Goal: Navigation & Orientation: Find specific page/section

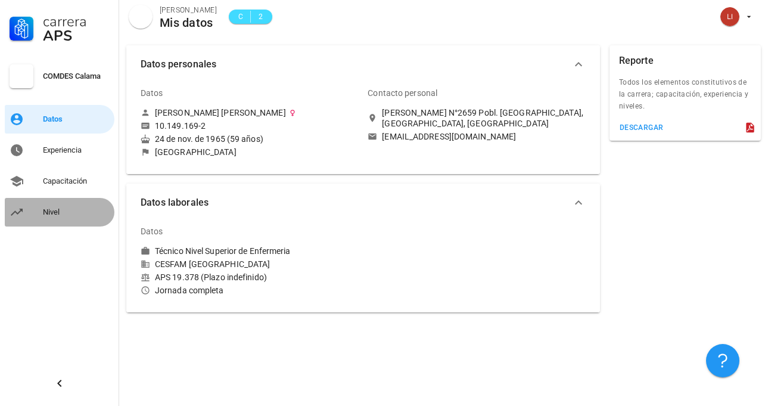
click at [52, 215] on div "Nivel" at bounding box center [76, 212] width 67 height 10
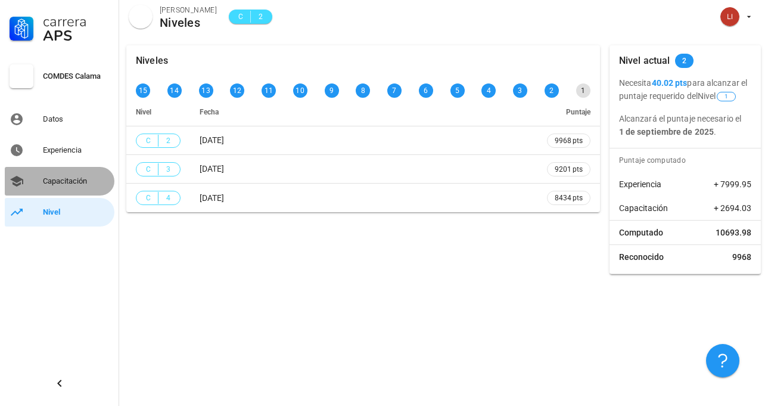
click at [66, 182] on div "Capacitación" at bounding box center [76, 181] width 67 height 10
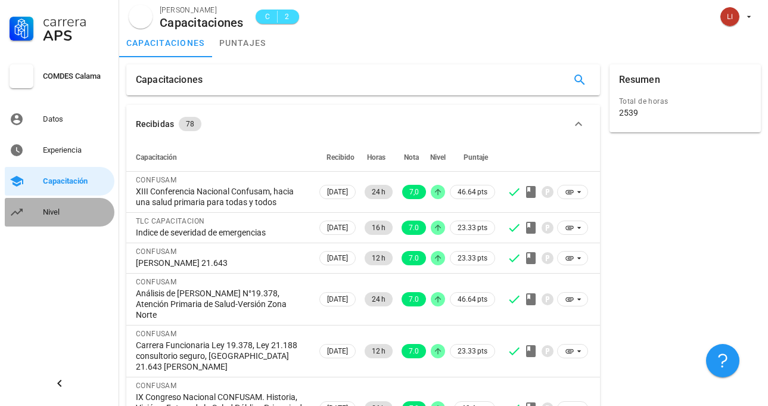
click at [51, 212] on div "Nivel" at bounding box center [76, 212] width 67 height 10
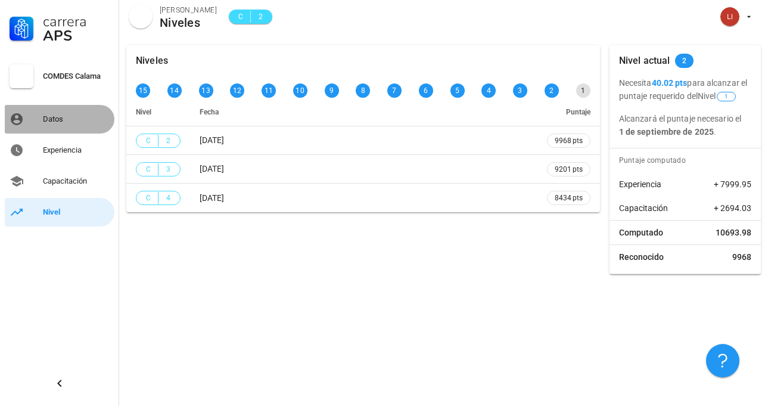
click at [51, 120] on div "Datos" at bounding box center [76, 119] width 67 height 10
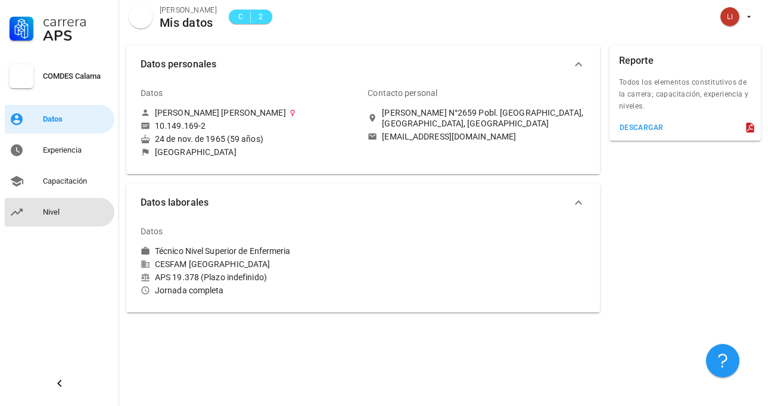
click at [58, 218] on div "Nivel" at bounding box center [76, 212] width 67 height 19
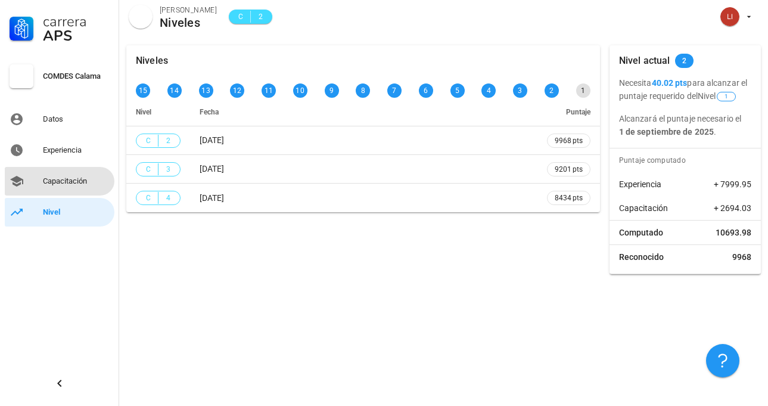
click at [49, 180] on div "Capacitación" at bounding box center [76, 181] width 67 height 10
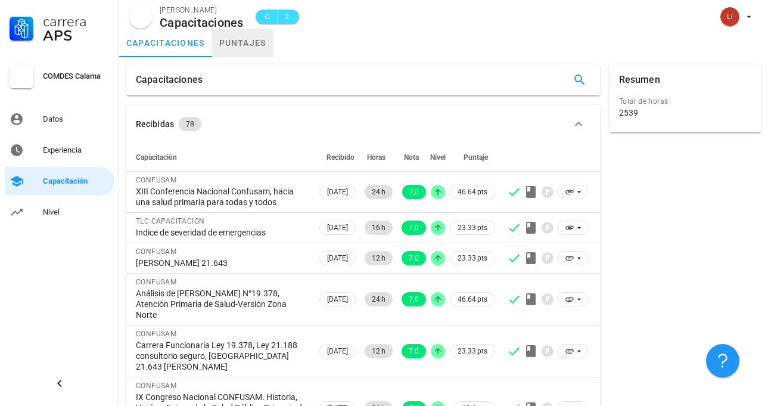
click at [244, 41] on link "puntajes" at bounding box center [242, 43] width 61 height 29
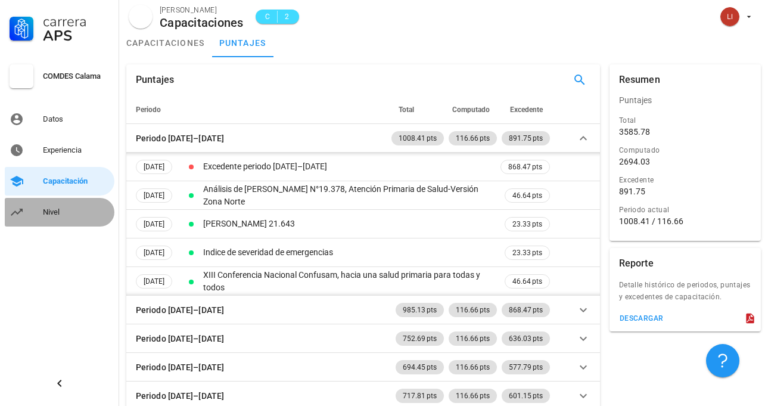
click at [52, 212] on div "Nivel" at bounding box center [76, 212] width 67 height 10
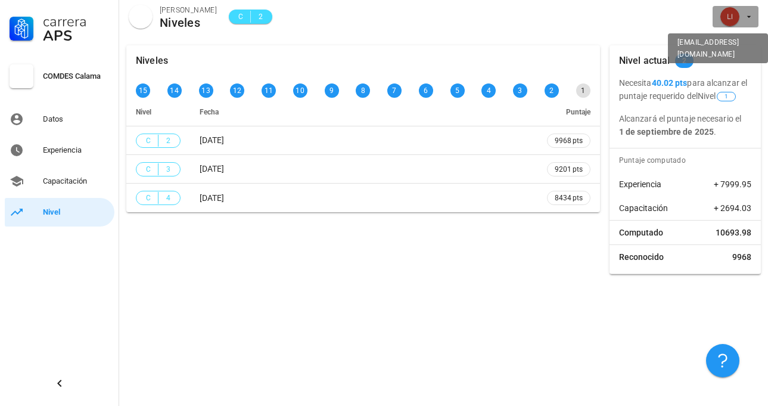
click at [746, 18] on icon "button" at bounding box center [750, 17] width 10 height 10
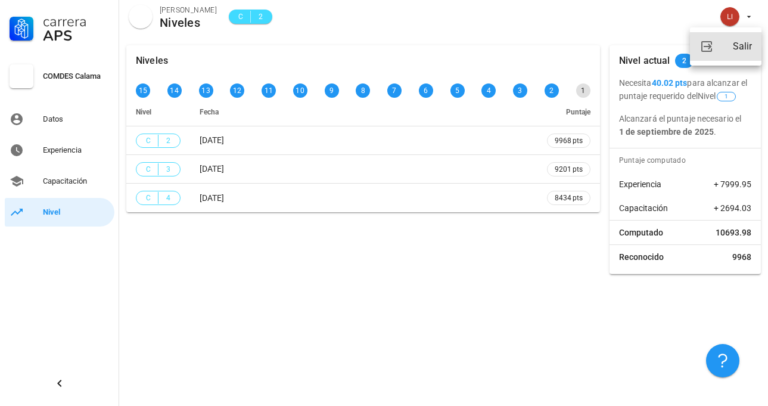
click at [741, 49] on div "Salir" at bounding box center [742, 47] width 19 height 24
